Goal: Task Accomplishment & Management: Use online tool/utility

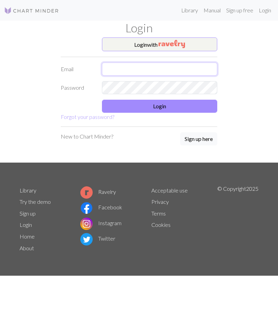
click at [192, 70] on input "text" at bounding box center [159, 68] width 115 height 13
click at [210, 112] on button "Login" at bounding box center [159, 106] width 115 height 13
click at [187, 109] on button "Login" at bounding box center [159, 106] width 115 height 13
click at [210, 110] on button "Login" at bounding box center [159, 106] width 115 height 13
click at [206, 109] on button "Login" at bounding box center [159, 106] width 115 height 13
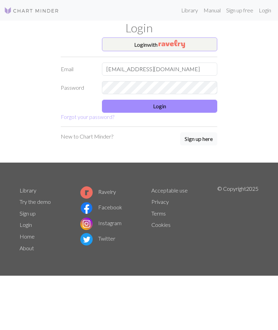
click at [174, 106] on button "Login" at bounding box center [159, 106] width 115 height 13
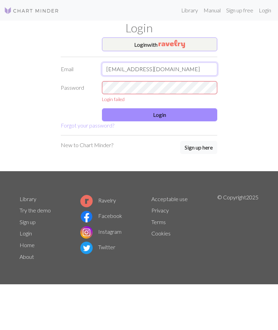
click at [199, 71] on input "[EMAIL_ADDRESS][DOMAIN_NAME]" at bounding box center [159, 68] width 115 height 13
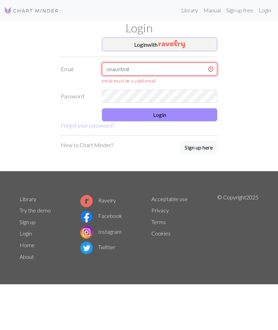
type input "onauntmi"
type input "[EMAIL_ADDRESS][DOMAIN_NAME]"
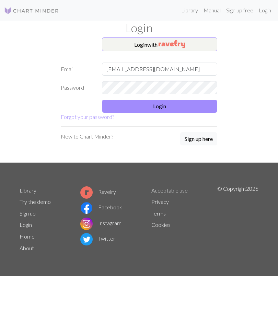
click at [189, 108] on button "Login" at bounding box center [159, 106] width 115 height 13
click at [209, 108] on button "Login" at bounding box center [159, 106] width 115 height 13
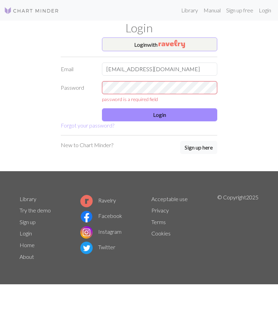
click at [174, 46] on img "button" at bounding box center [172, 44] width 26 height 8
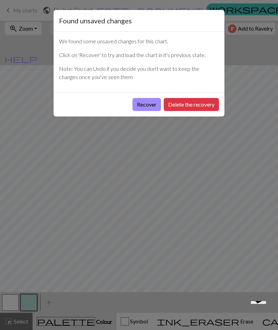
click at [149, 110] on button "Recover" at bounding box center [146, 104] width 28 height 13
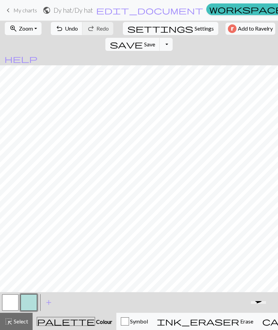
click at [239, 321] on span "Erase" at bounding box center [246, 321] width 14 height 7
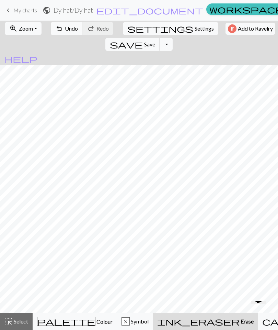
click at [95, 324] on span "Colour" at bounding box center [103, 321] width 17 height 7
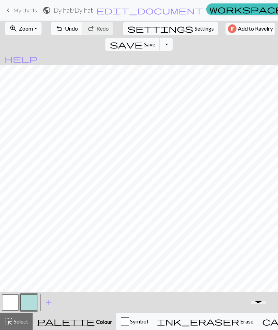
click at [239, 320] on span "Erase" at bounding box center [246, 321] width 14 height 7
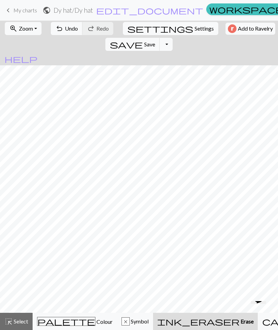
click at [58, 325] on span "palette" at bounding box center [66, 321] width 58 height 10
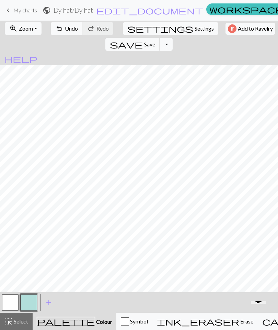
click at [239, 320] on span "Erase" at bounding box center [246, 321] width 14 height 7
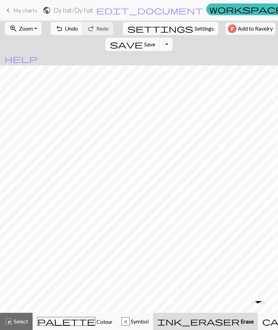
click at [95, 318] on span "Colour" at bounding box center [103, 321] width 17 height 7
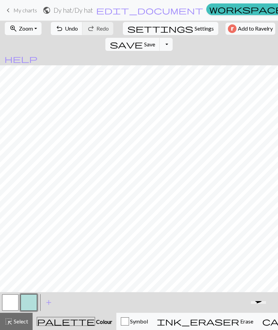
click at [95, 320] on span "Colour" at bounding box center [103, 321] width 17 height 7
click at [95, 322] on span "Colour" at bounding box center [103, 321] width 17 height 7
click at [129, 322] on span "Symbol" at bounding box center [138, 321] width 19 height 7
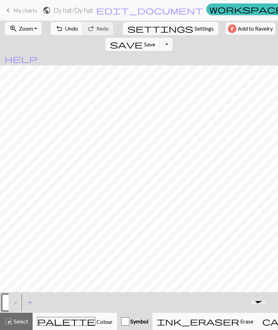
click at [183, 324] on div "ink_eraser Erase Erase" at bounding box center [205, 321] width 96 height 8
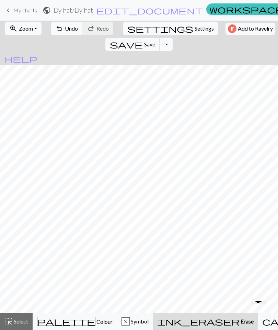
click at [95, 324] on span "Colour" at bounding box center [103, 321] width 17 height 7
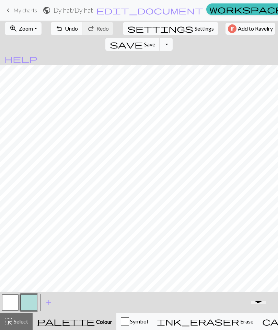
click at [13, 302] on button "button" at bounding box center [10, 302] width 16 height 16
click at [29, 301] on button "button" at bounding box center [29, 302] width 16 height 16
click at [55, 325] on span "palette" at bounding box center [66, 321] width 58 height 10
click at [15, 305] on button "button" at bounding box center [10, 302] width 16 height 16
click at [58, 322] on span "palette" at bounding box center [66, 321] width 58 height 10
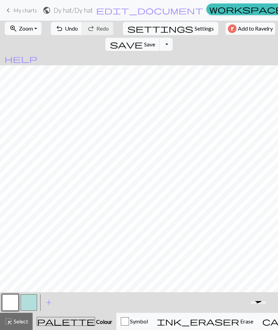
click at [58, 316] on span "palette" at bounding box center [66, 321] width 58 height 10
click at [182, 321] on span "ink_eraser" at bounding box center [198, 321] width 82 height 10
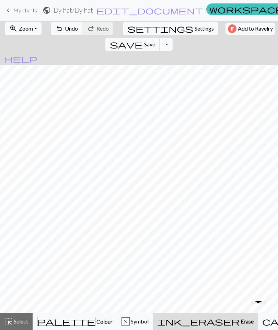
click at [55, 318] on span "palette" at bounding box center [66, 321] width 58 height 10
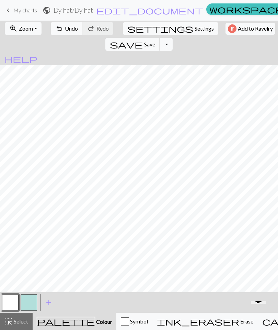
click at [184, 325] on button "ink_eraser Erase Erase" at bounding box center [204, 320] width 105 height 17
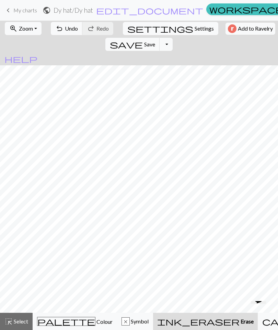
click at [95, 323] on span "Colour" at bounding box center [103, 321] width 17 height 7
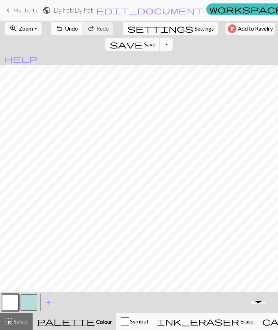
click at [13, 8] on span "My charts" at bounding box center [25, 10] width 24 height 7
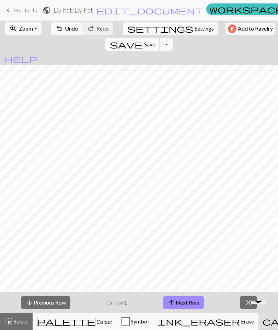
click at [65, 299] on button "arrow_downward Previous Row" at bounding box center [45, 302] width 49 height 13
click at [88, 318] on div "palette Colour Colour" at bounding box center [75, 320] width 76 height 9
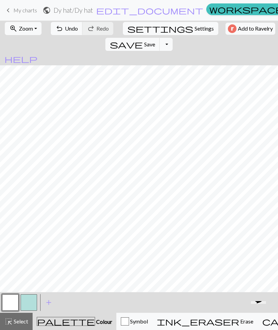
click at [95, 322] on span "Colour" at bounding box center [103, 321] width 17 height 7
click at [58, 322] on span "palette" at bounding box center [66, 321] width 58 height 10
click at [32, 307] on button "button" at bounding box center [29, 302] width 16 height 16
click at [95, 324] on span "Colour" at bounding box center [103, 321] width 17 height 7
click at [133, 318] on span "Symbol" at bounding box center [138, 321] width 19 height 7
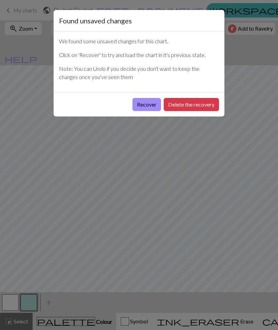
click at [149, 104] on button "Recover" at bounding box center [146, 104] width 28 height 13
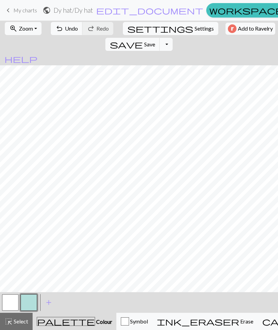
click at [55, 324] on span "palette" at bounding box center [66, 321] width 58 height 10
click at [65, 32] on span "Undo" at bounding box center [71, 28] width 13 height 7
click at [181, 323] on span "ink_eraser" at bounding box center [198, 321] width 82 height 10
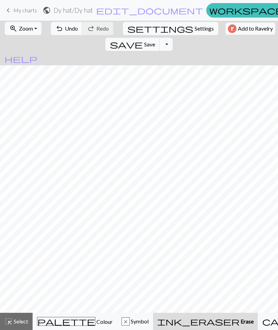
click at [95, 323] on span "Colour" at bounding box center [103, 321] width 17 height 7
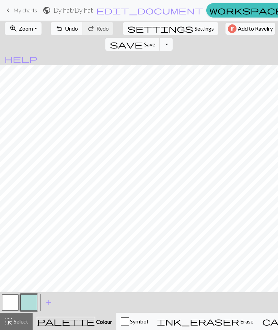
click at [55, 28] on span "undo" at bounding box center [59, 29] width 8 height 10
click at [55, 27] on span "undo" at bounding box center [59, 29] width 8 height 10
click at [57, 27] on span "undo" at bounding box center [59, 29] width 8 height 10
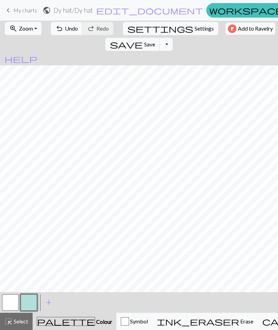
click at [181, 315] on button "ink_eraser Erase Erase" at bounding box center [204, 320] width 105 height 17
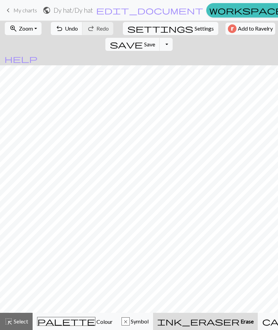
click at [64, 325] on div "palette Colour Colour" at bounding box center [75, 320] width 76 height 9
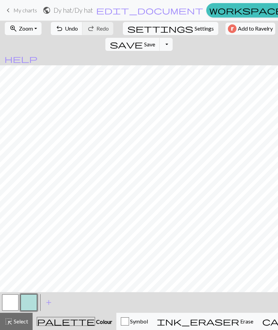
click at [239, 323] on span "Erase" at bounding box center [246, 321] width 14 height 7
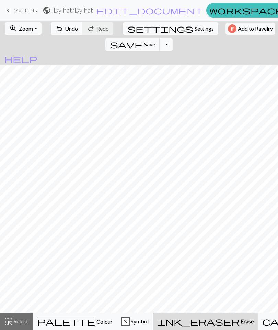
click at [95, 319] on span "Colour" at bounding box center [103, 321] width 17 height 7
